Goal: Task Accomplishment & Management: Manage account settings

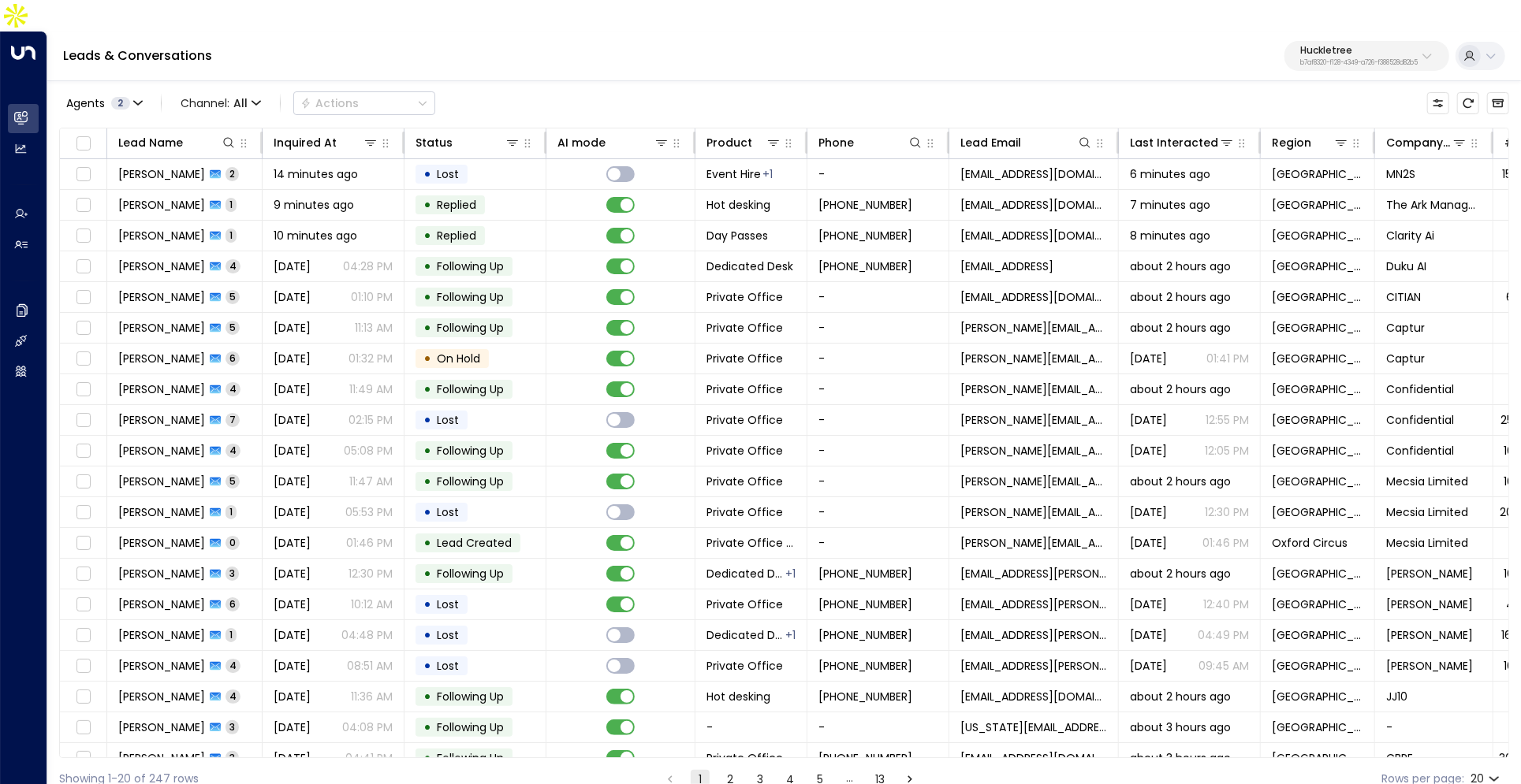
click at [1366, 60] on p "b7af8320-f128-4349-a726-f388528d82b5" at bounding box center [1358, 63] width 117 height 7
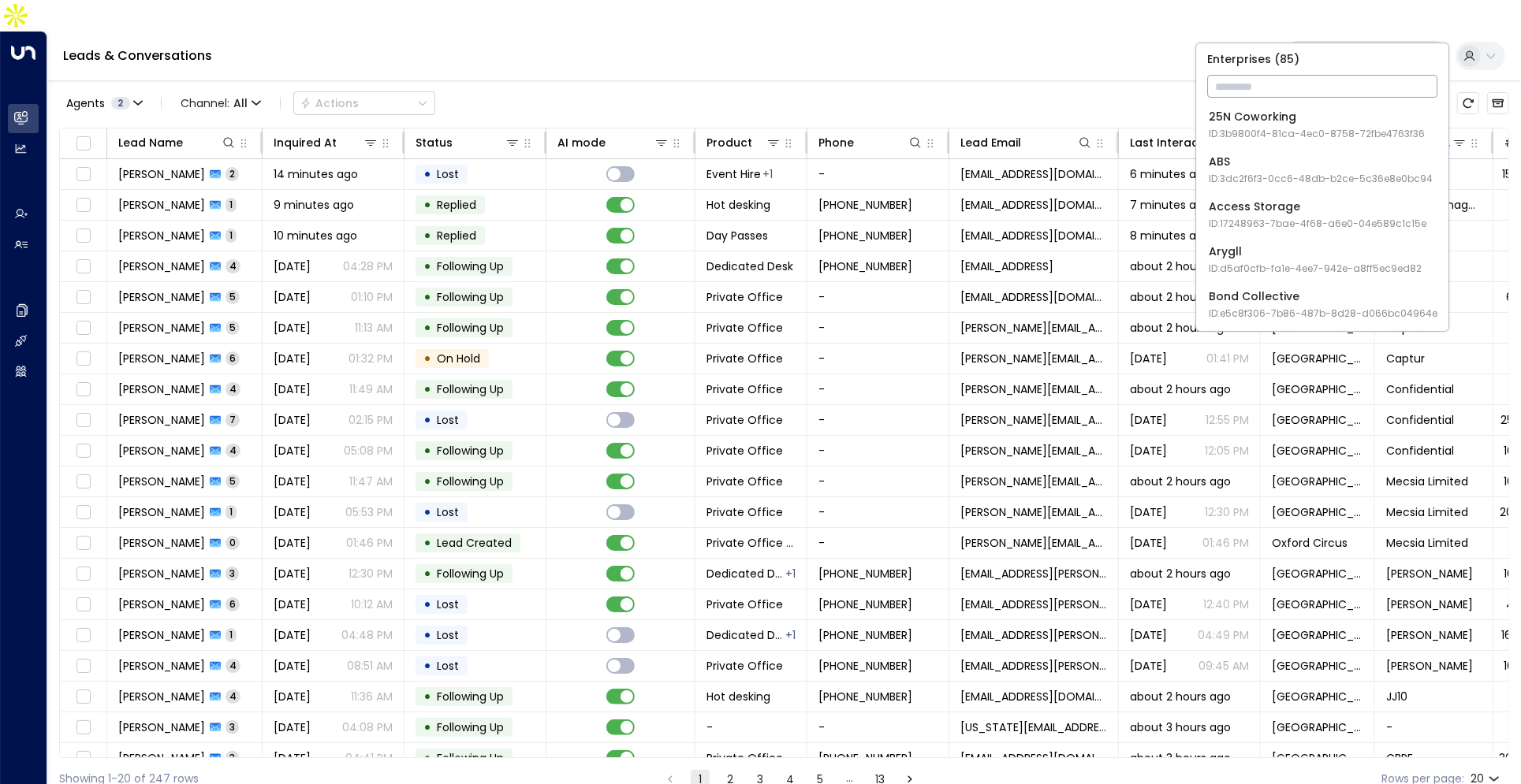
click at [1295, 78] on input "text" at bounding box center [1323, 86] width 230 height 29
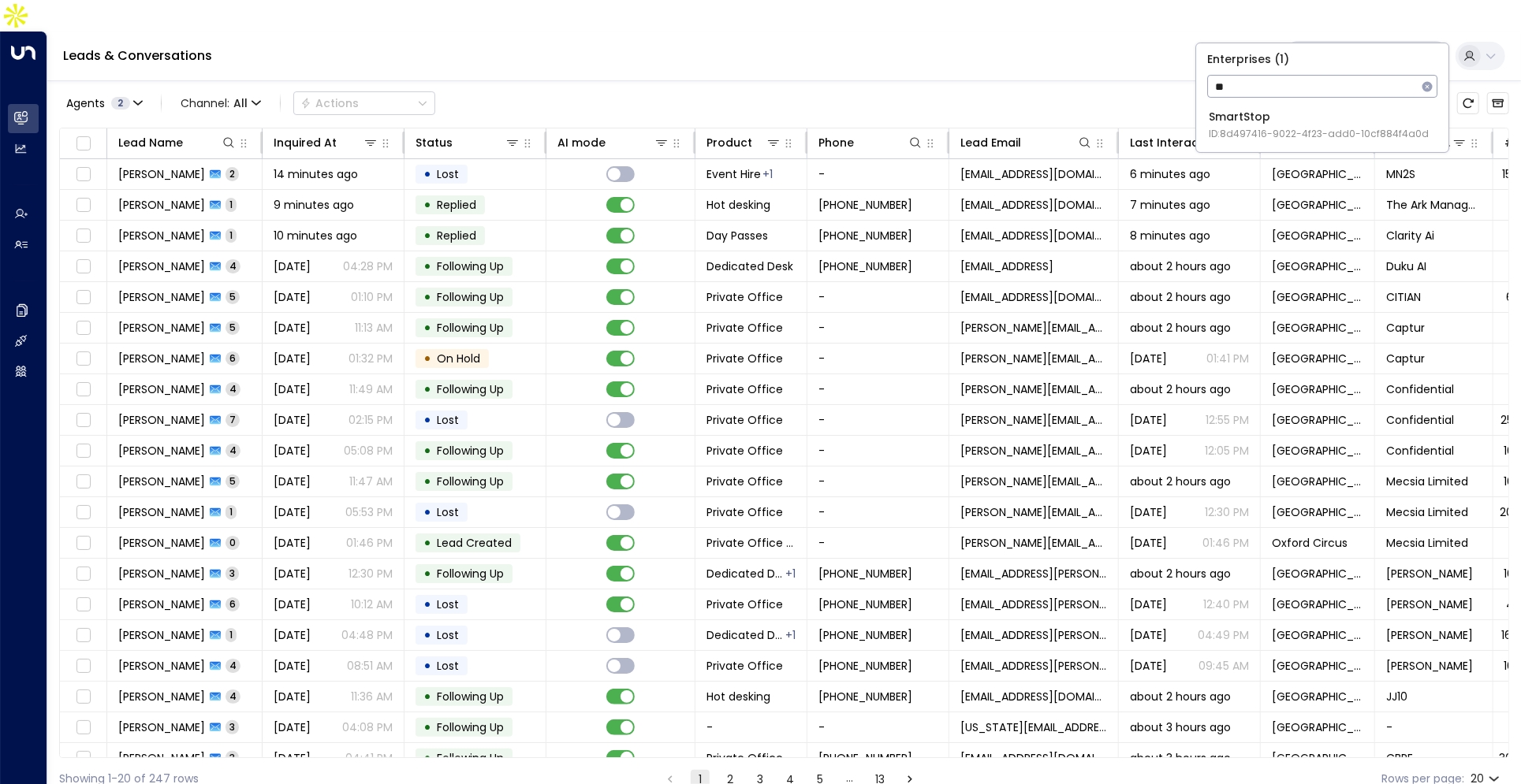
type input "*"
type input "*****"
click at [1285, 121] on div "Expansive ID: 55becf27-4c58-461a-955f-8d25af7395f3" at bounding box center [1317, 124] width 216 height 32
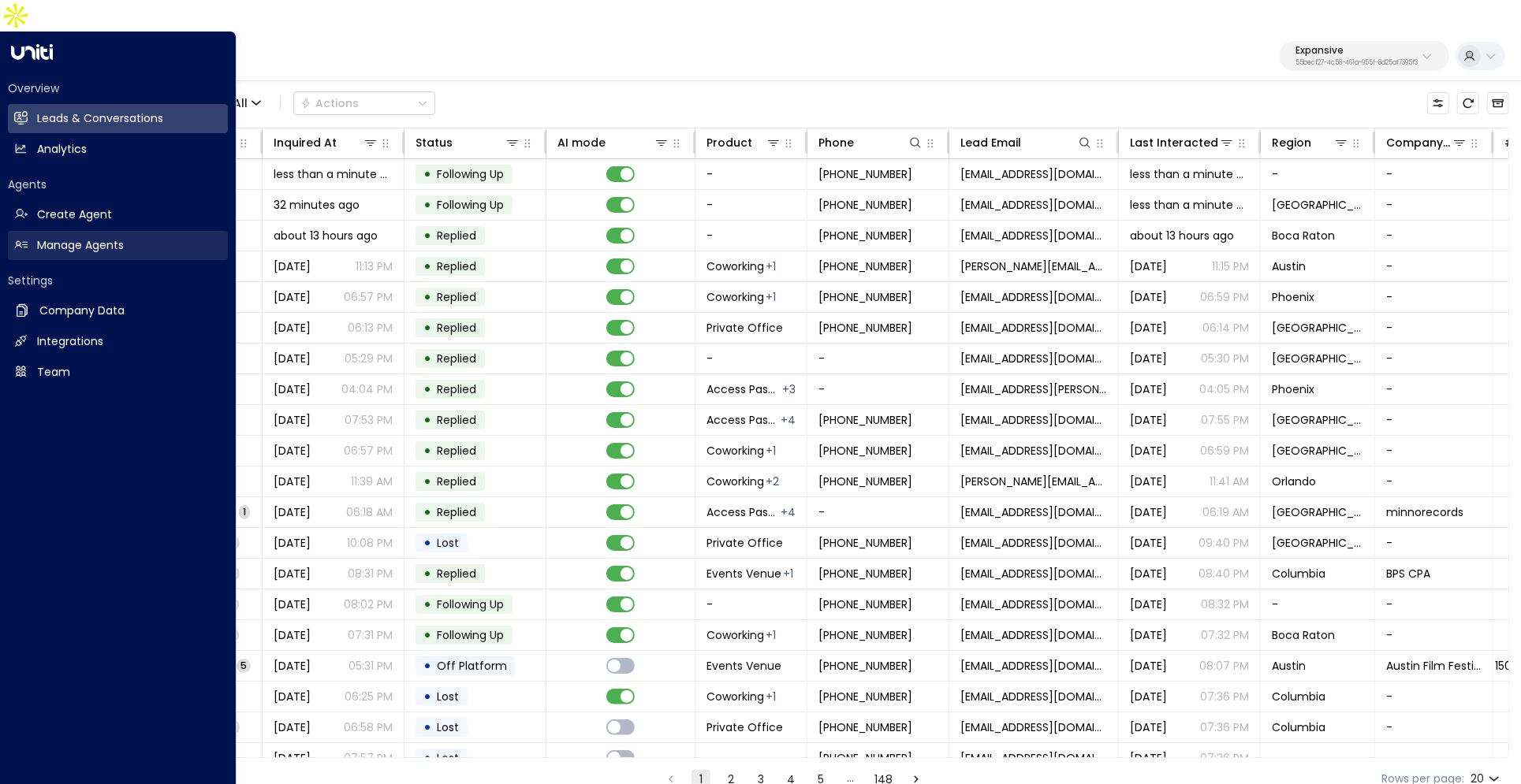
click at [96, 237] on h2 "Manage Agents" at bounding box center [80, 245] width 87 height 16
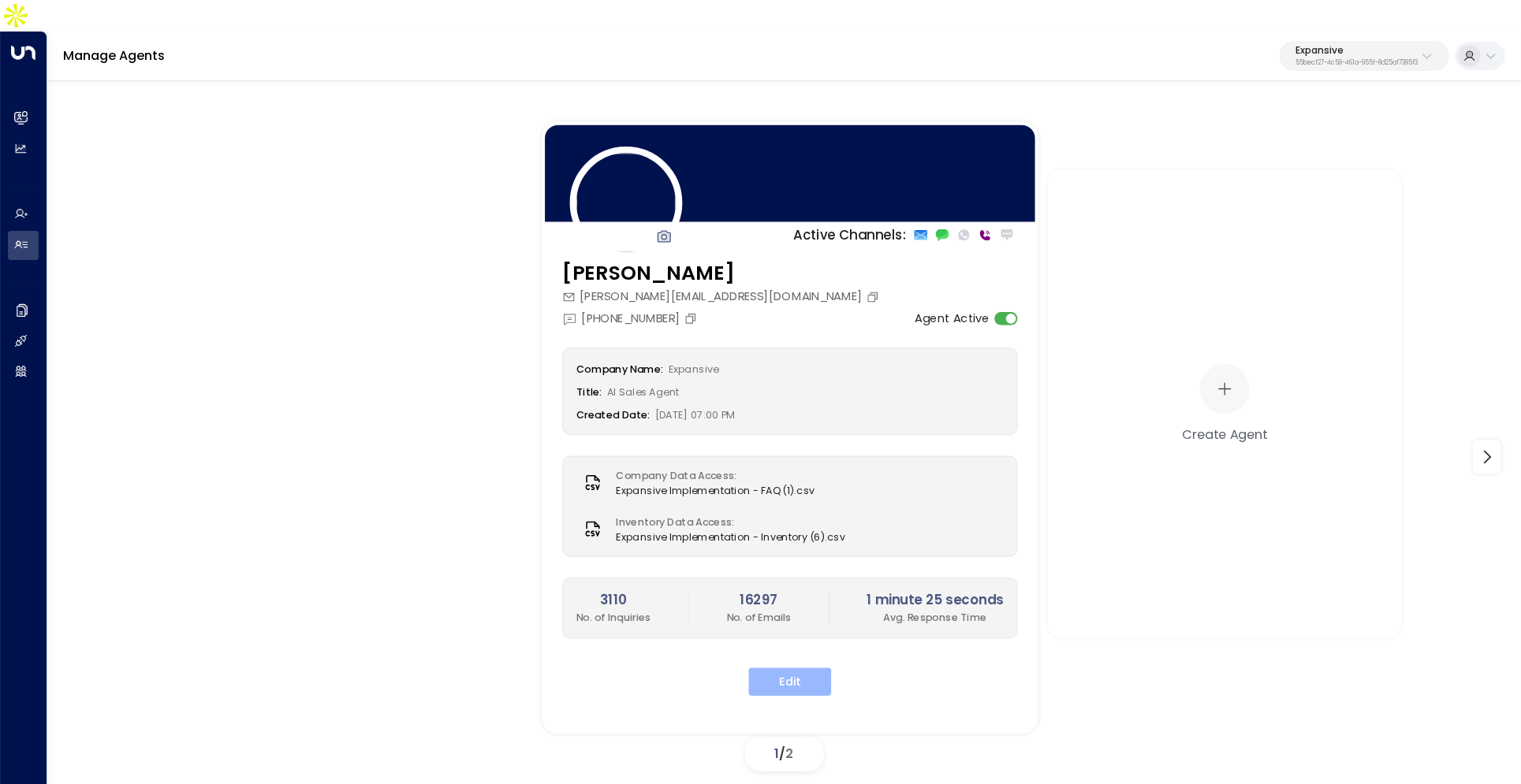
click at [781, 669] on button "Edit" at bounding box center [791, 682] width 83 height 28
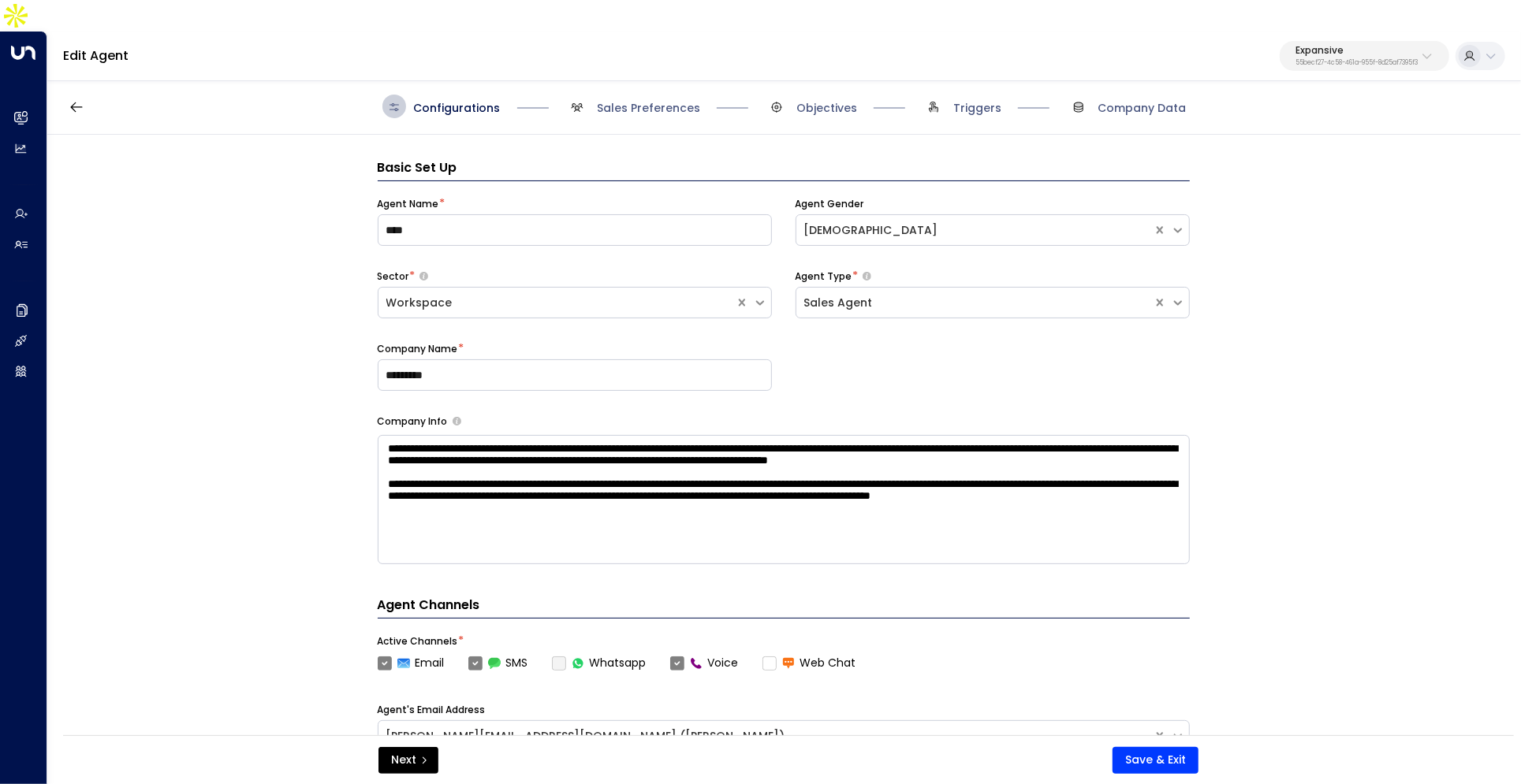
scroll to position [23, 0]
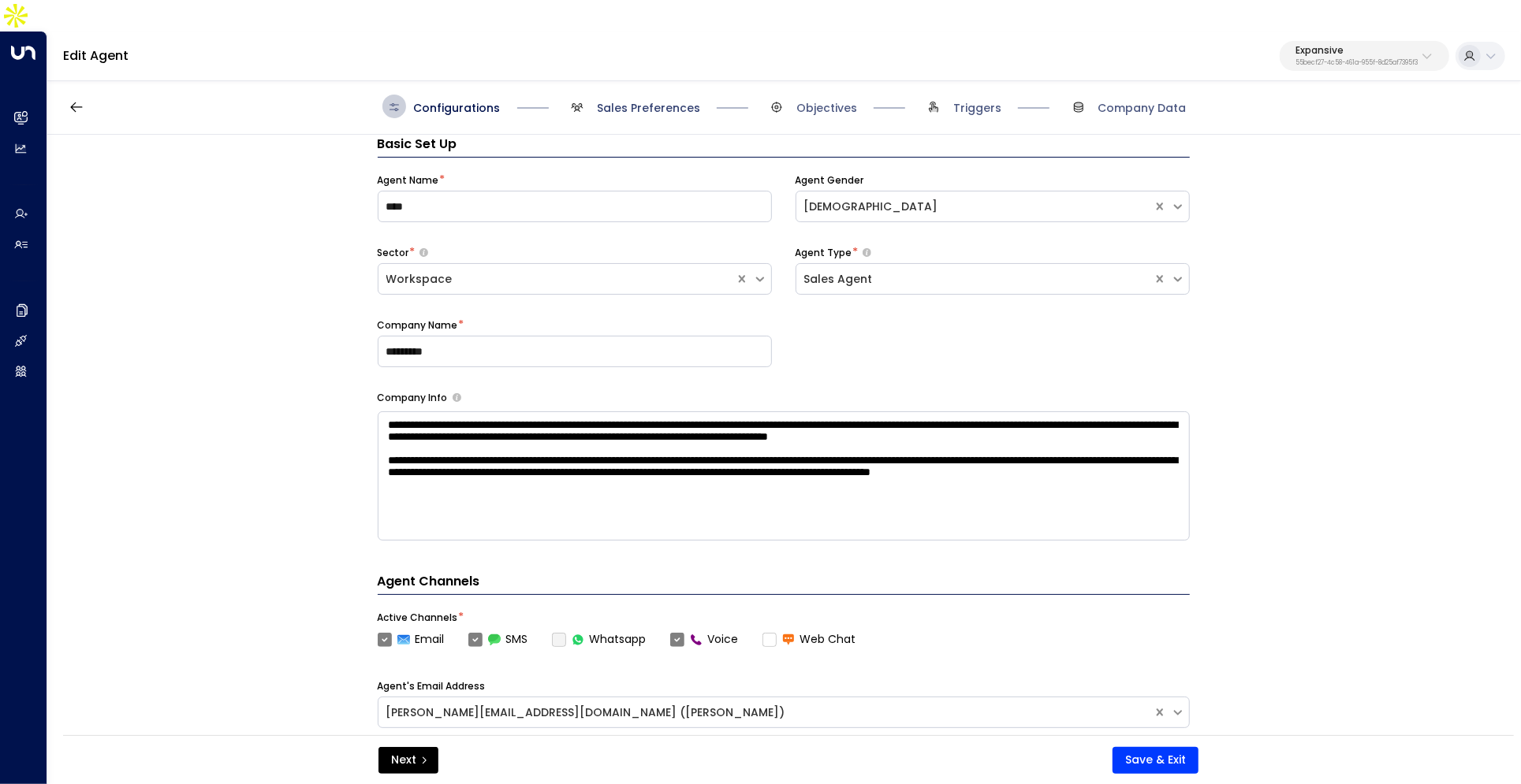
click at [615, 100] on span "Sales Preferences" at bounding box center [649, 107] width 104 height 15
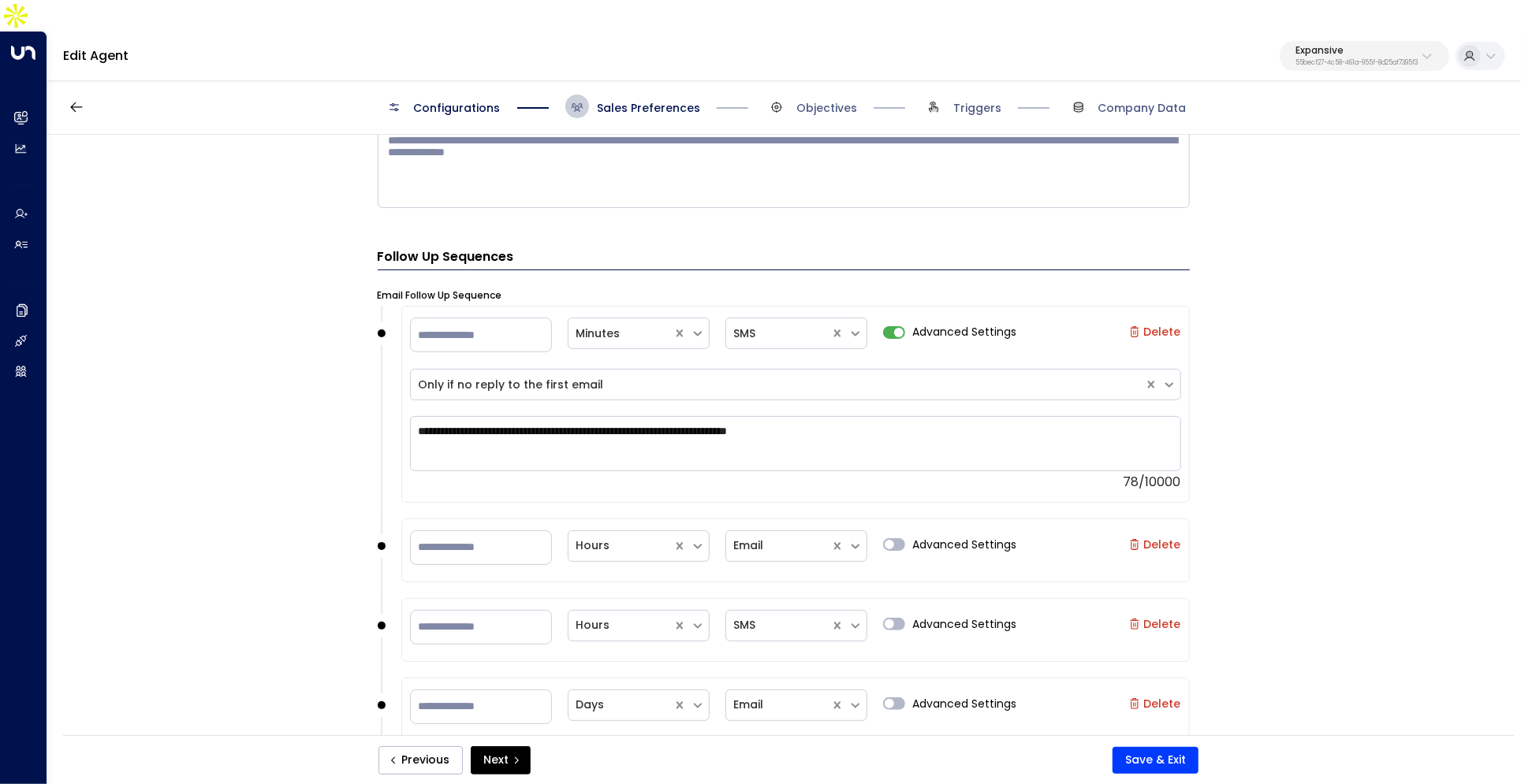
scroll to position [1679, 0]
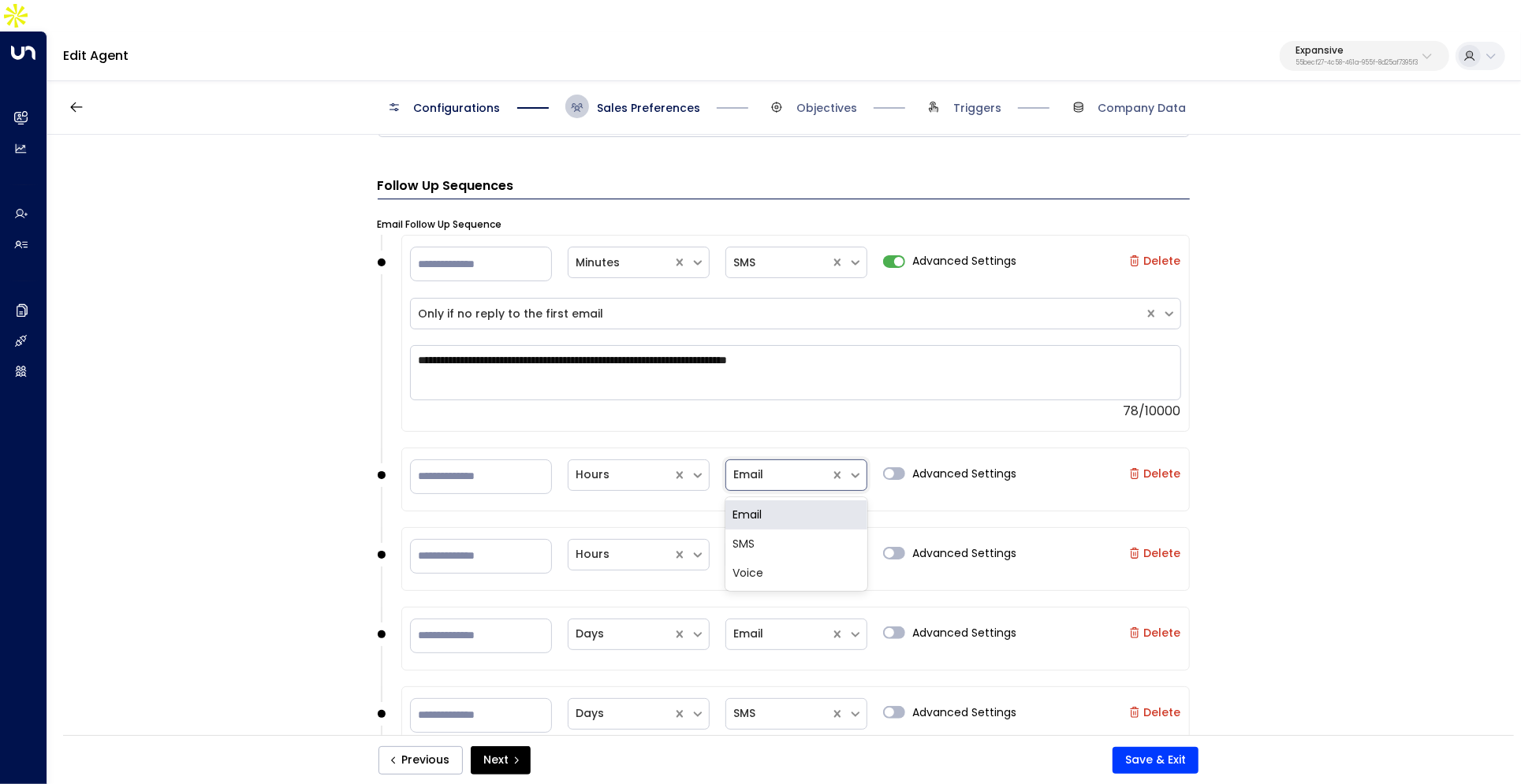
click at [815, 466] on div at bounding box center [777, 475] width 88 height 19
click at [165, 464] on div "**********" at bounding box center [783, 456] width 1473 height 643
